Goal: Information Seeking & Learning: Learn about a topic

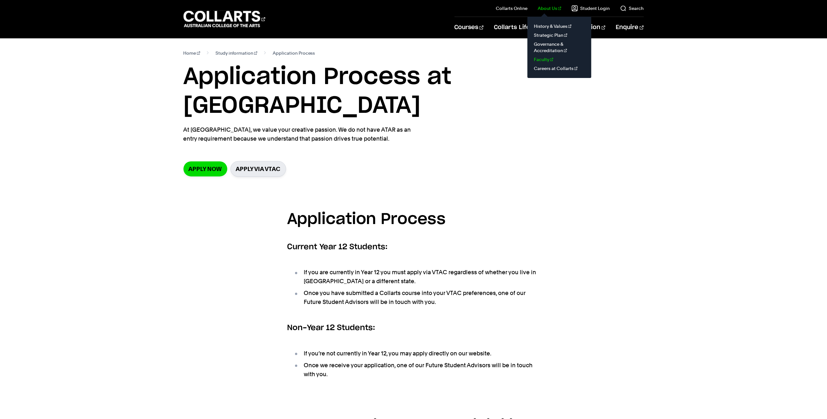
click at [553, 60] on link "Faculty" at bounding box center [560, 59] width 54 height 9
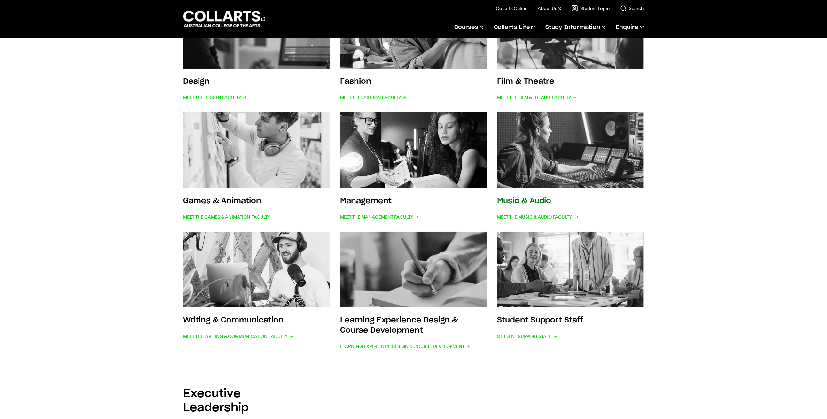
scroll to position [187, 0]
click at [555, 171] on img at bounding box center [570, 150] width 161 height 84
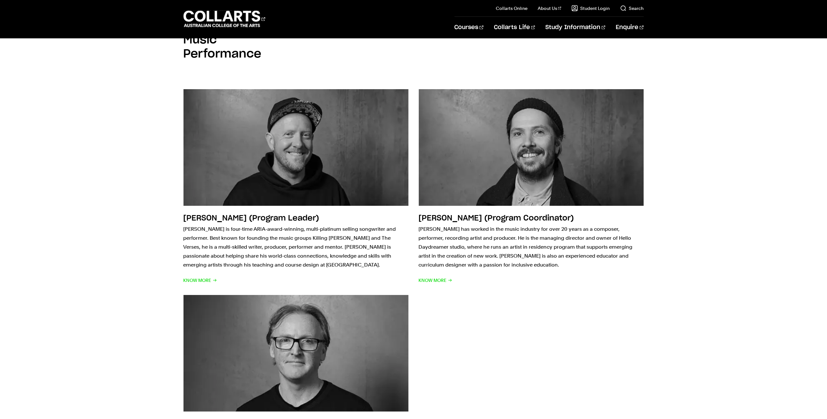
scroll to position [652, 0]
